Goal: Information Seeking & Learning: Find specific fact

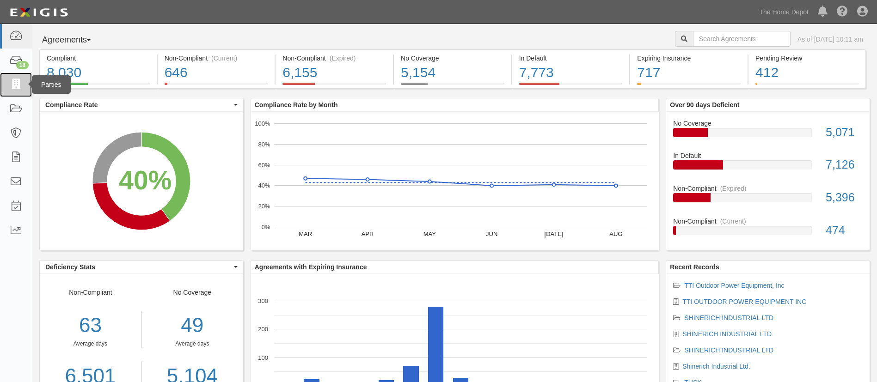
click at [14, 91] on link at bounding box center [16, 85] width 32 height 24
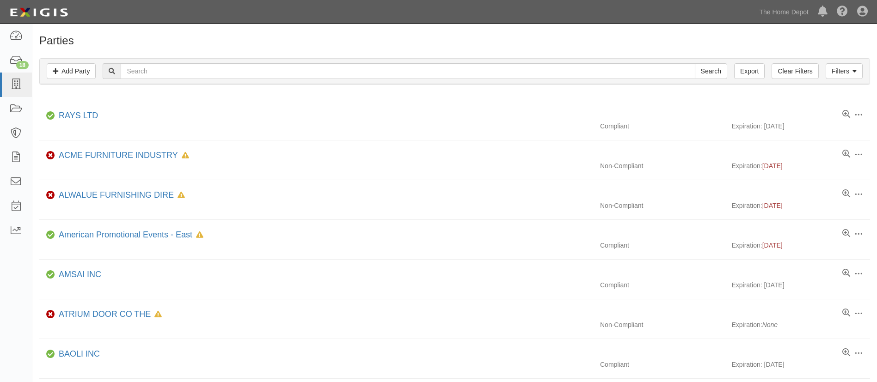
click at [206, 64] on div "Filters Add Party Clear Filters Export Search Filters" at bounding box center [454, 71] width 829 height 25
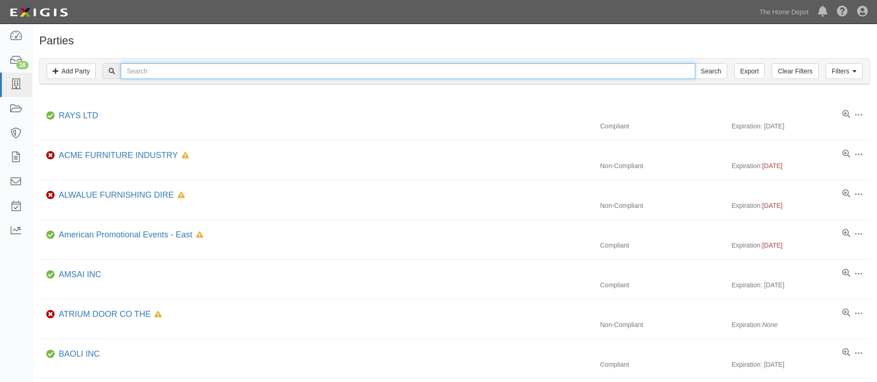
click at [204, 66] on input "text" at bounding box center [408, 71] width 574 height 16
type input "RGIS"
click at [694, 63] on input "Search" at bounding box center [710, 71] width 32 height 16
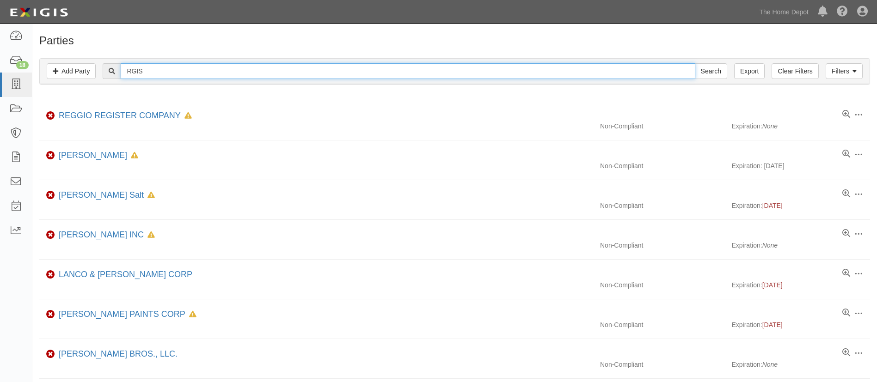
drag, startPoint x: 219, startPoint y: 71, endPoint x: 204, endPoint y: 79, distance: 16.7
click at [210, 76] on input "RGIS" at bounding box center [408, 71] width 574 height 16
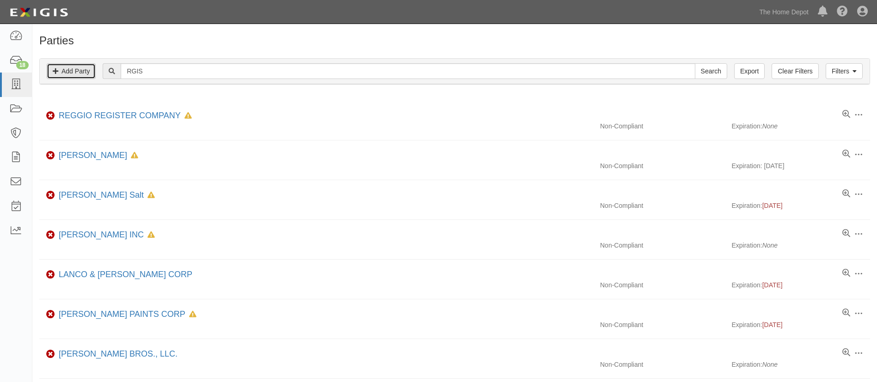
click at [89, 72] on link "Add Party" at bounding box center [71, 71] width 49 height 16
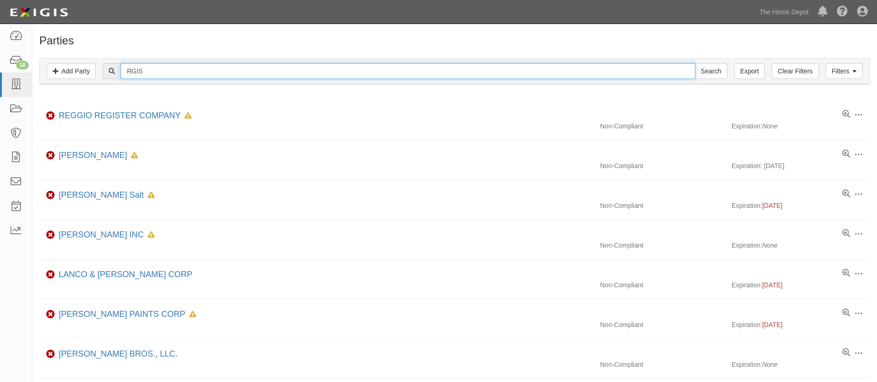
click at [149, 63] on input "RGIS" at bounding box center [408, 71] width 574 height 16
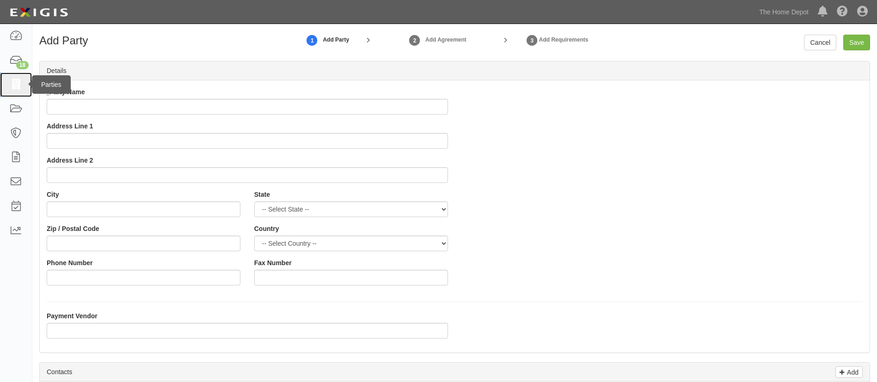
click at [16, 88] on icon at bounding box center [15, 84] width 13 height 11
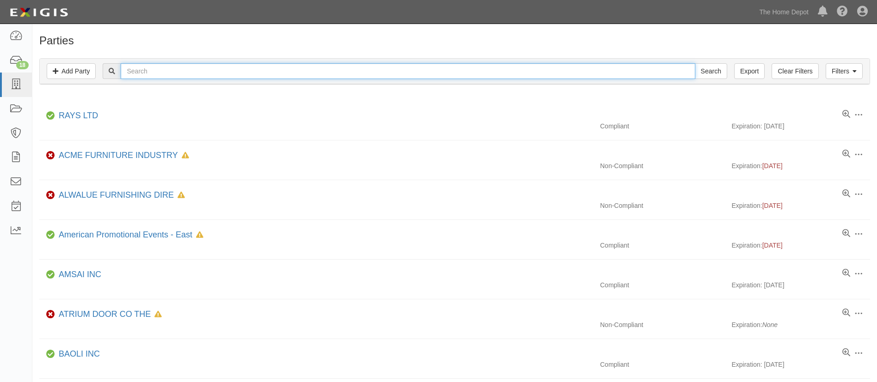
click at [146, 74] on input "text" at bounding box center [408, 71] width 574 height 16
type input "CINTAS"
click at [694, 63] on input "Search" at bounding box center [710, 71] width 32 height 16
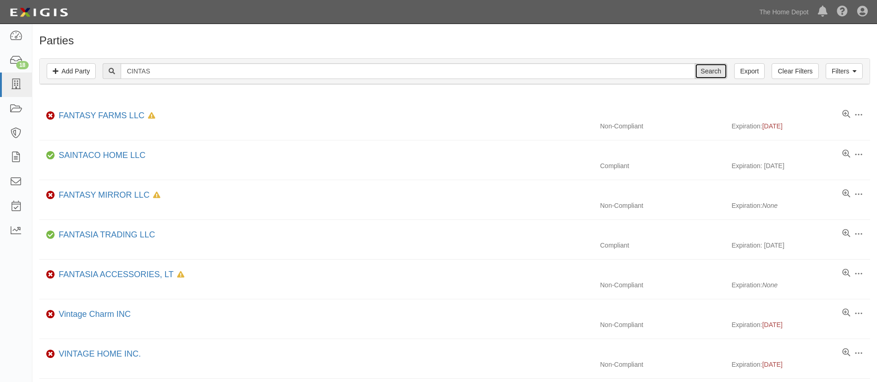
click at [713, 75] on input "Search" at bounding box center [710, 71] width 32 height 16
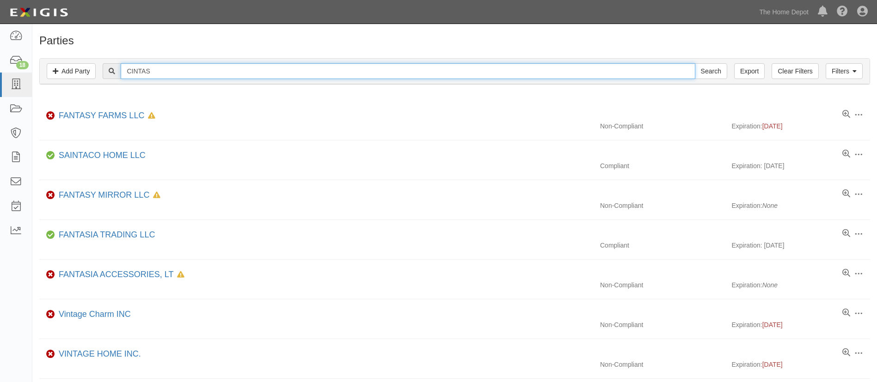
click at [160, 67] on input "CINTAS" at bounding box center [408, 71] width 574 height 16
click at [287, 71] on input "CINTAS" at bounding box center [408, 71] width 574 height 16
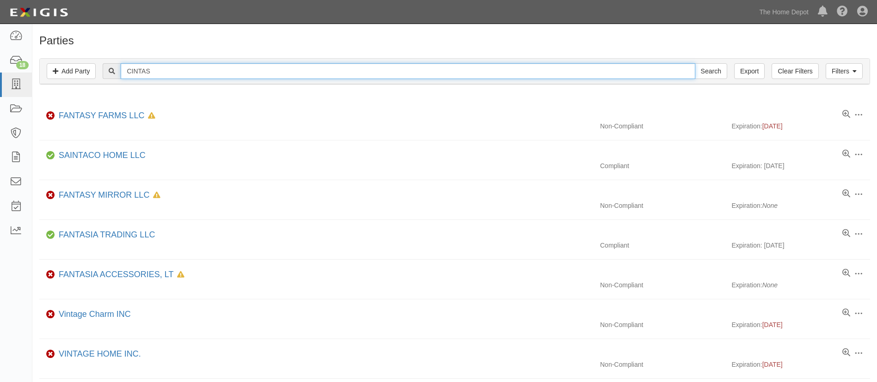
click at [287, 71] on input "CINTAS" at bounding box center [408, 71] width 574 height 16
type input "Crown Bolt"
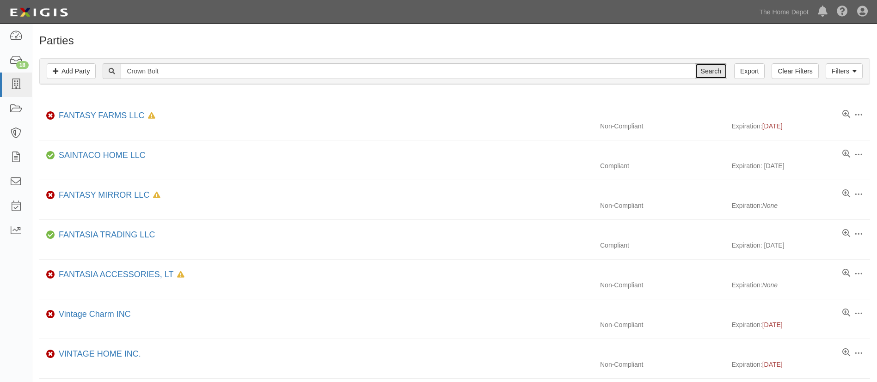
click at [713, 76] on input "Search" at bounding box center [710, 71] width 32 height 16
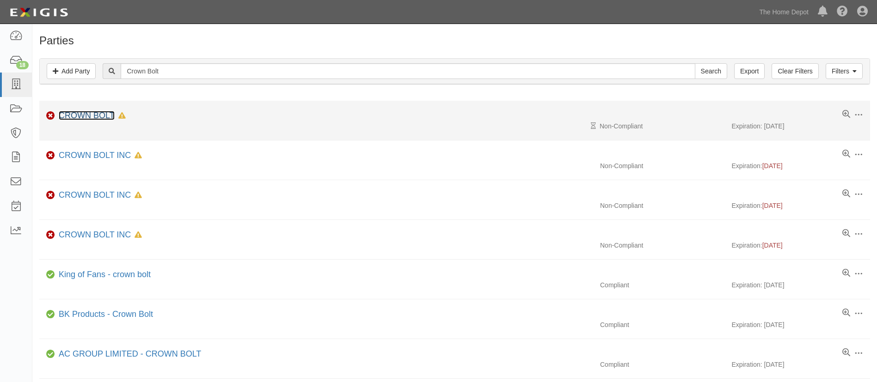
click at [103, 113] on link "CROWN BOLT" at bounding box center [87, 115] width 56 height 9
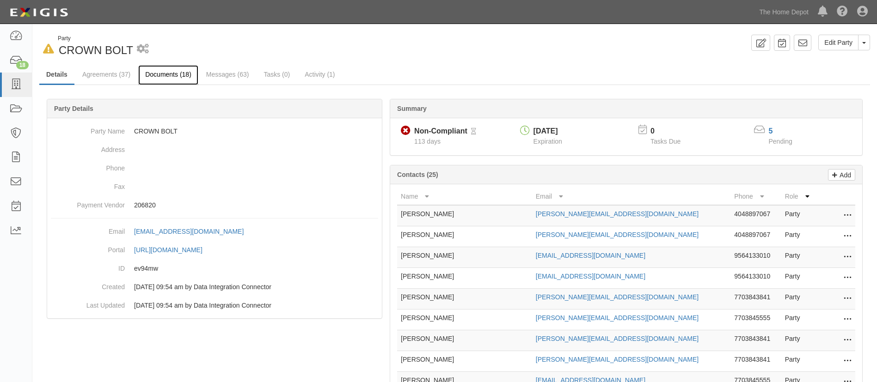
click at [190, 77] on link "Documents (18)" at bounding box center [168, 75] width 60 height 20
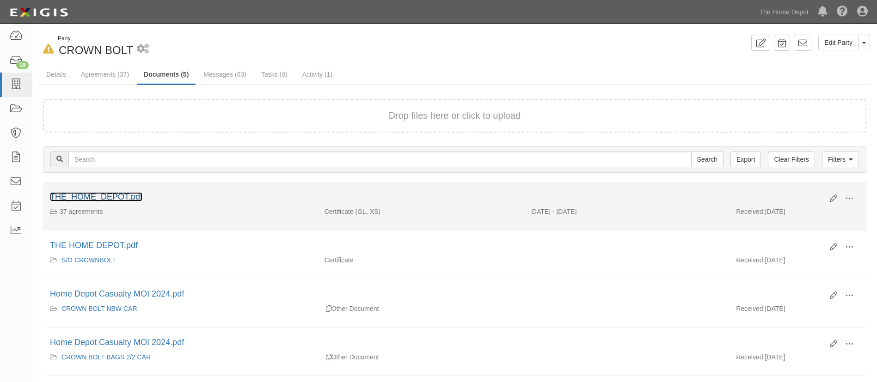
click at [104, 194] on link "THE_HOME_DEPOT.pdf" at bounding box center [96, 196] width 92 height 9
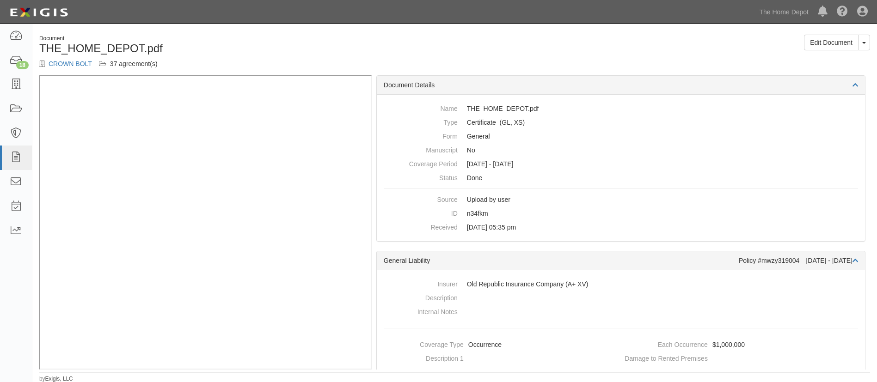
click at [279, 45] on h1 "THE_HOME_DEPOT.pdf" at bounding box center [243, 49] width 408 height 12
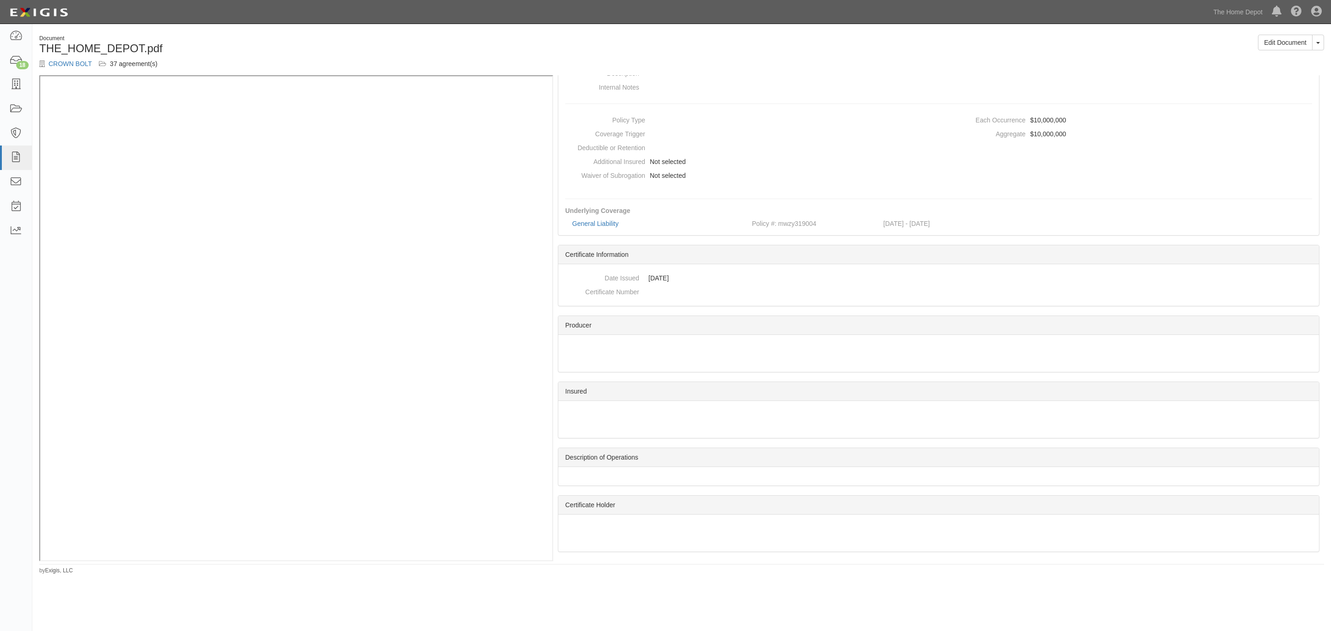
scroll to position [445, 0]
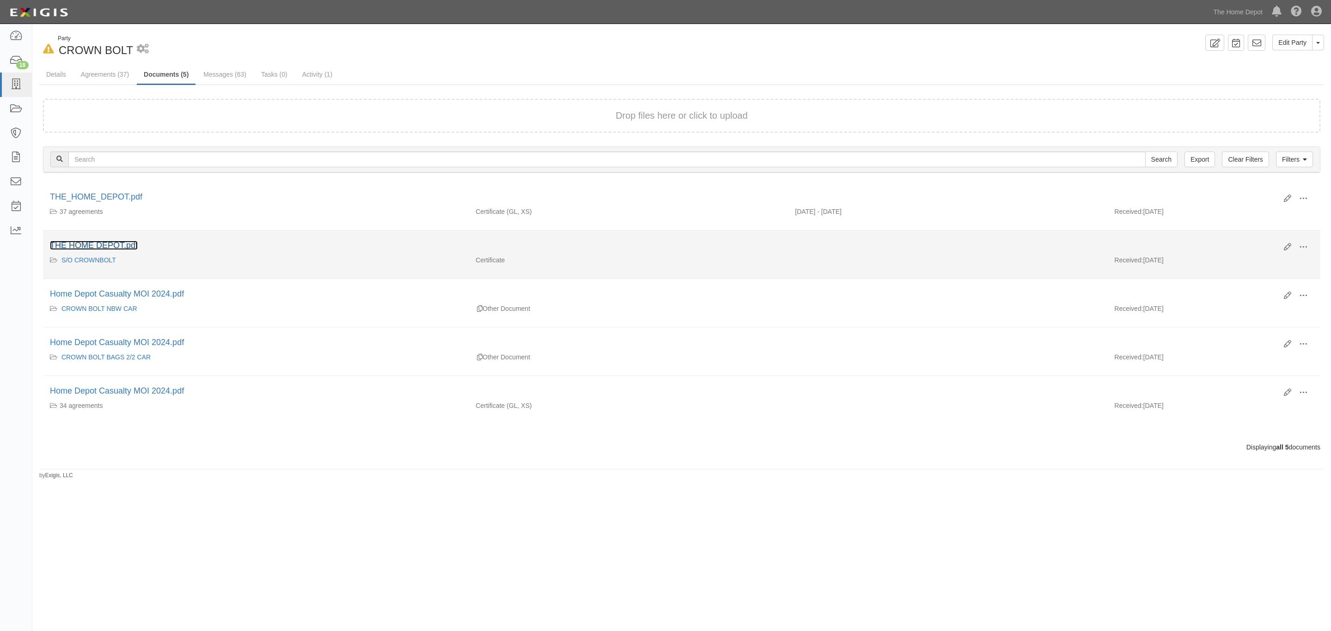
click at [121, 245] on link "THE HOME DEPOT.pdf" at bounding box center [94, 245] width 88 height 9
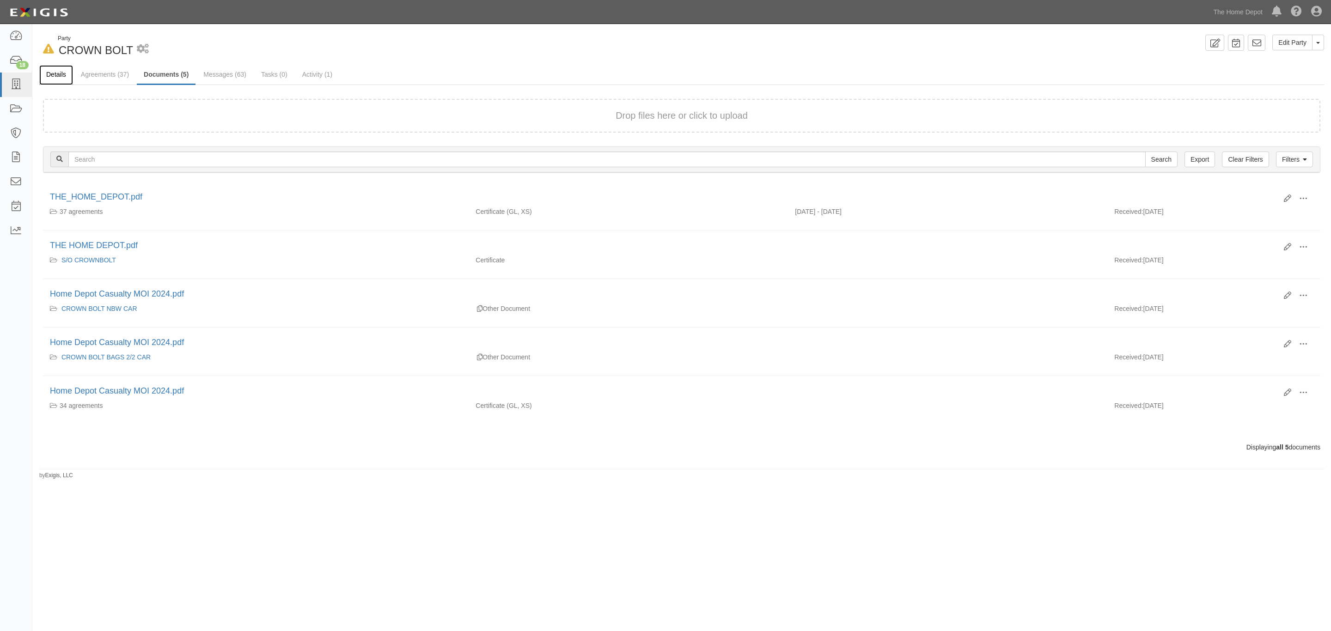
click at [53, 78] on link "Details" at bounding box center [56, 75] width 34 height 20
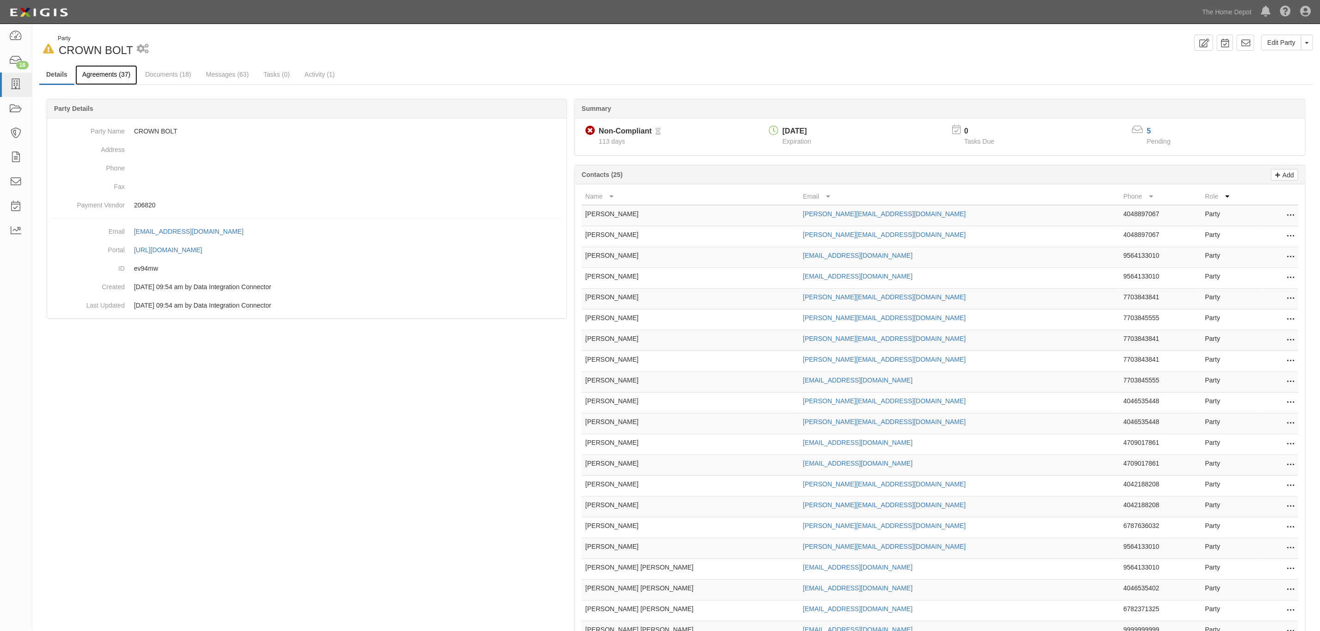
click at [111, 78] on link "Agreements (37)" at bounding box center [106, 75] width 62 height 20
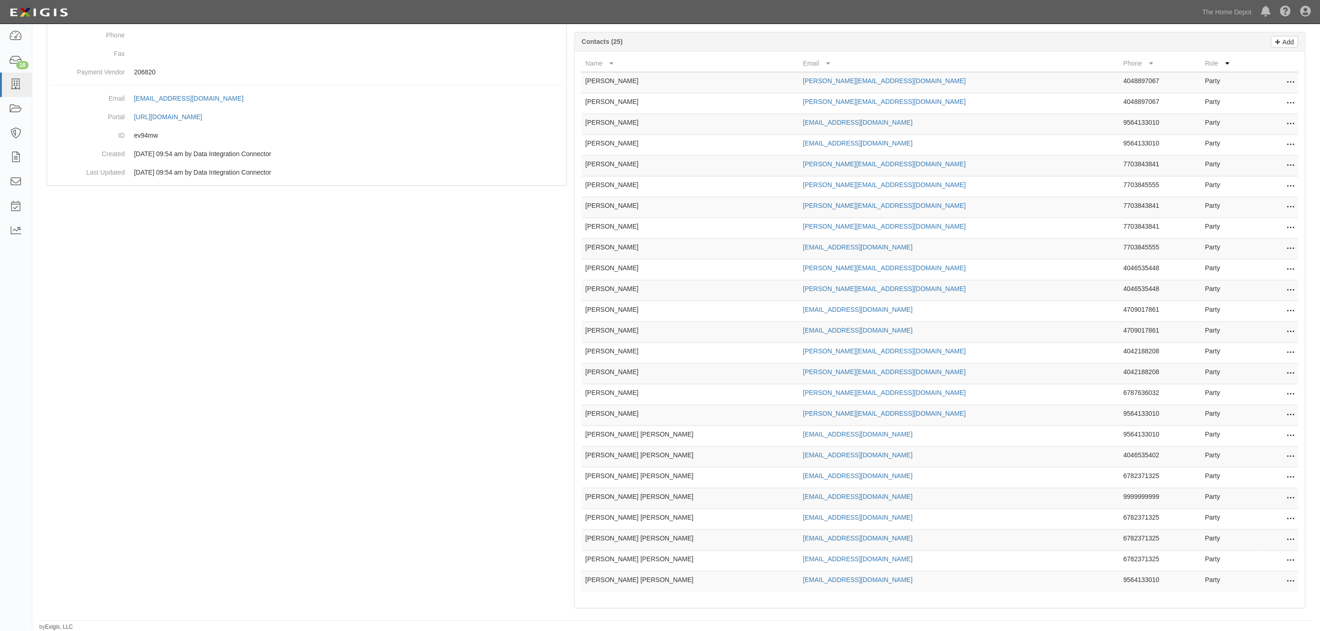
scroll to position [169, 0]
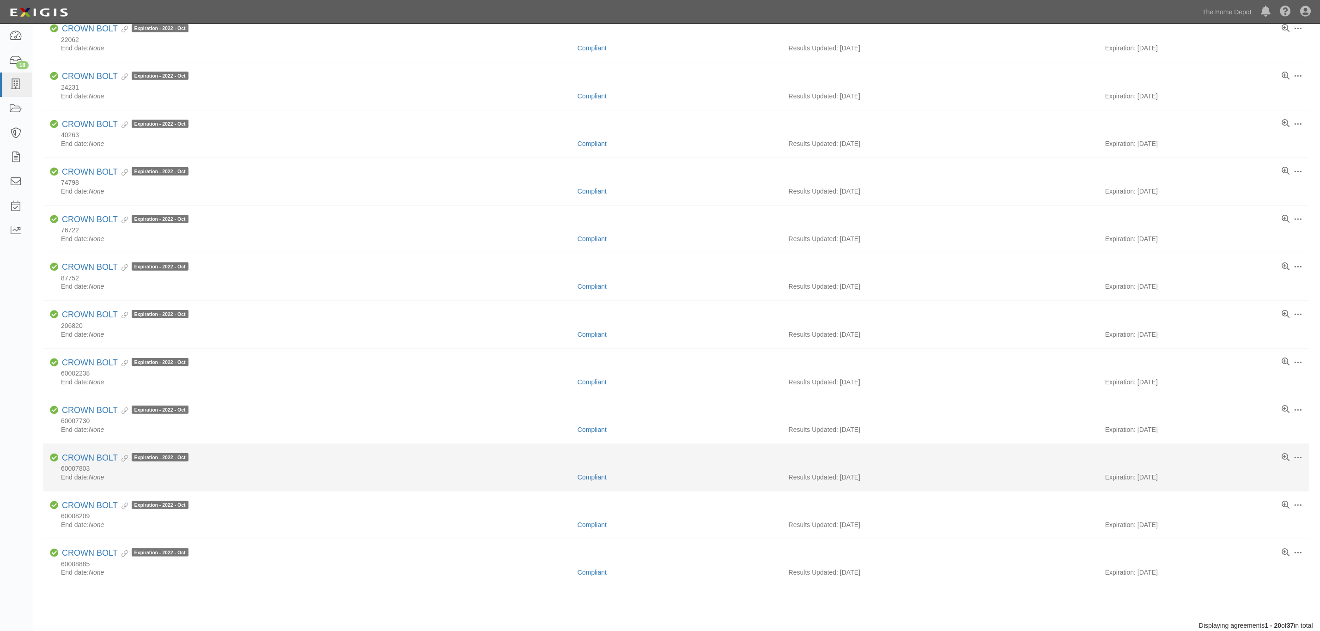
scroll to position [532, 0]
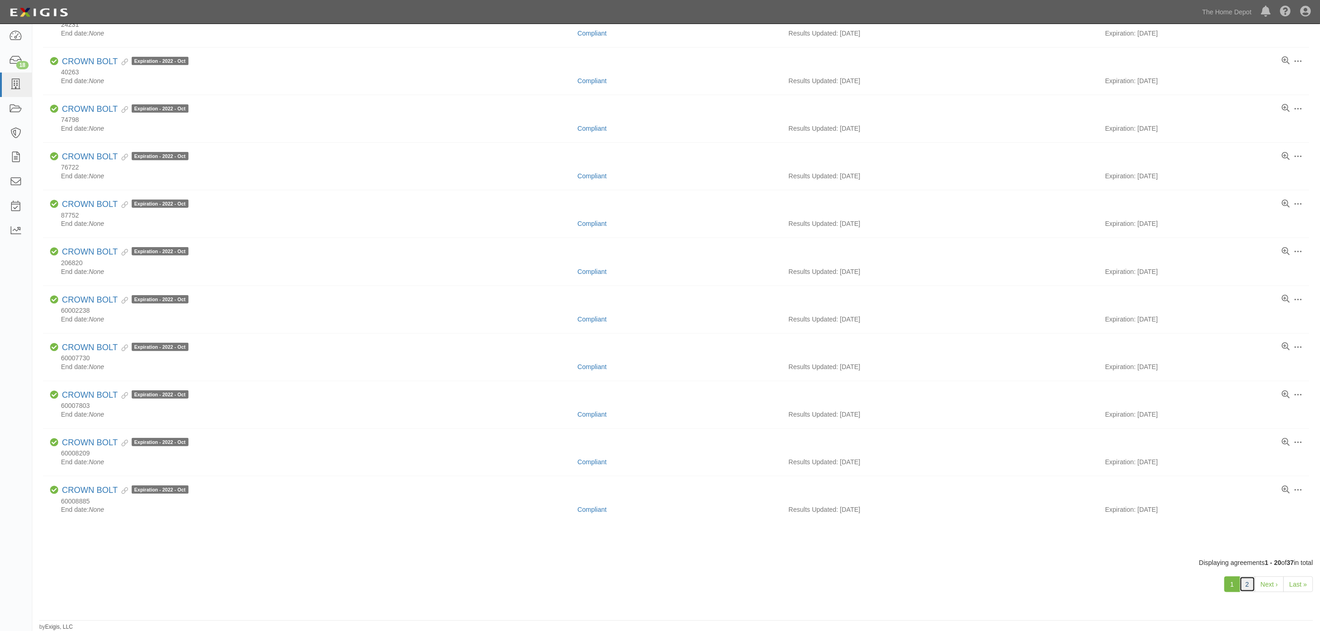
click at [1252, 585] on link "2" at bounding box center [1248, 585] width 16 height 16
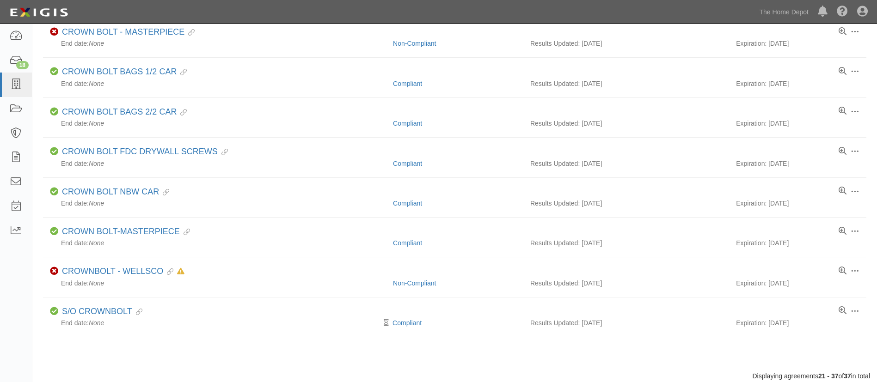
scroll to position [615, 0]
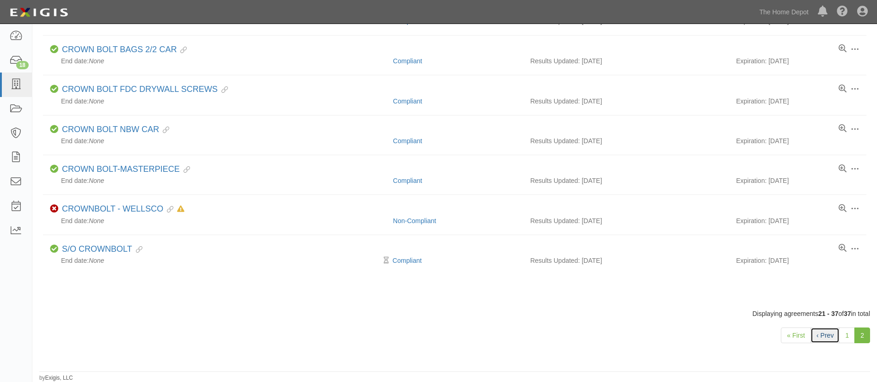
drag, startPoint x: 821, startPoint y: 338, endPoint x: 816, endPoint y: 337, distance: 4.8
click at [821, 338] on link "‹ Prev" at bounding box center [824, 336] width 29 height 16
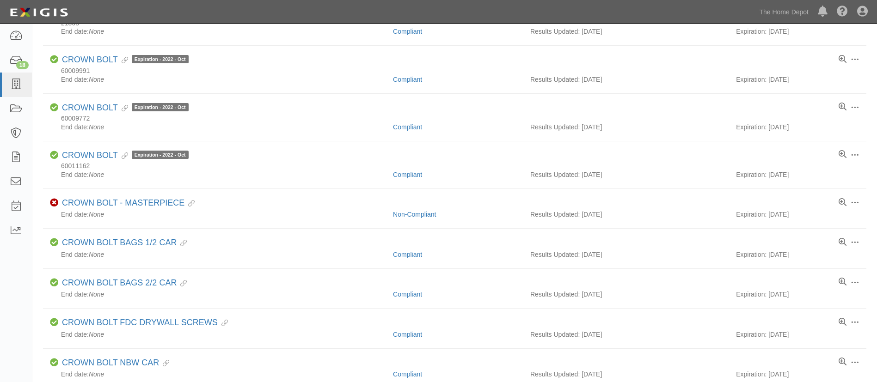
scroll to position [338, 0]
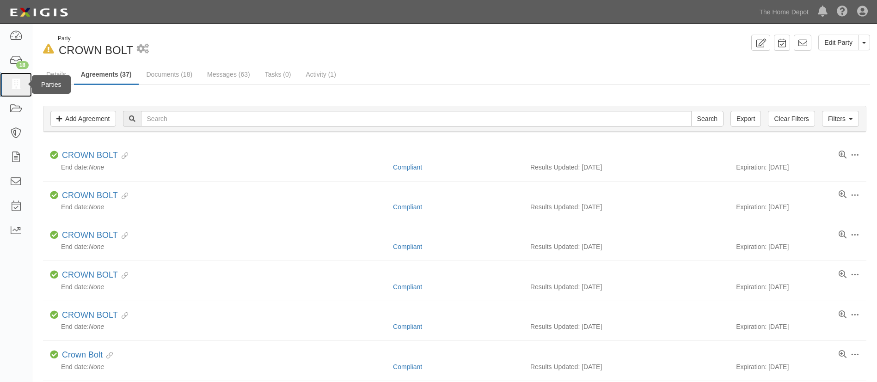
click at [16, 80] on icon at bounding box center [15, 84] width 13 height 11
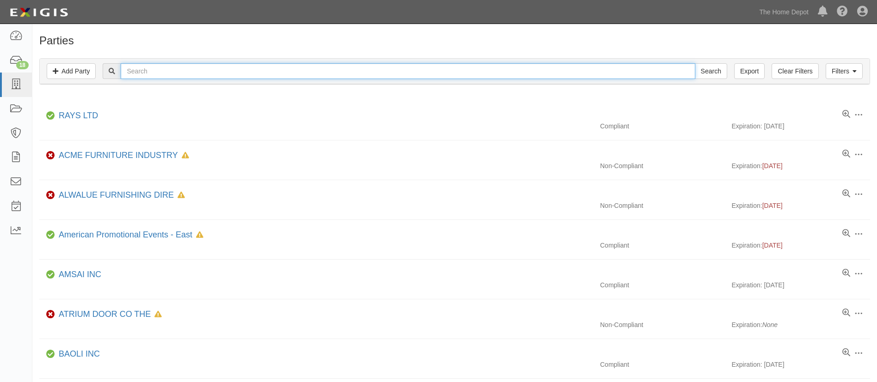
click at [195, 72] on input "text" at bounding box center [408, 71] width 574 height 16
type input "retail services"
click at [694, 63] on input "Search" at bounding box center [710, 71] width 32 height 16
